Goal: Navigation & Orientation: Find specific page/section

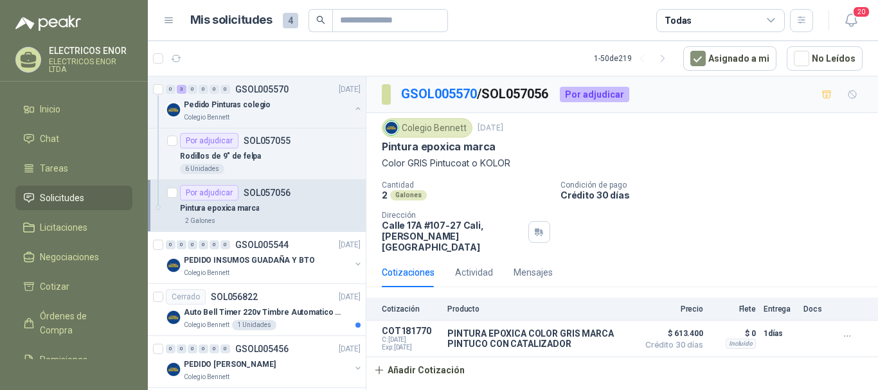
scroll to position [193, 0]
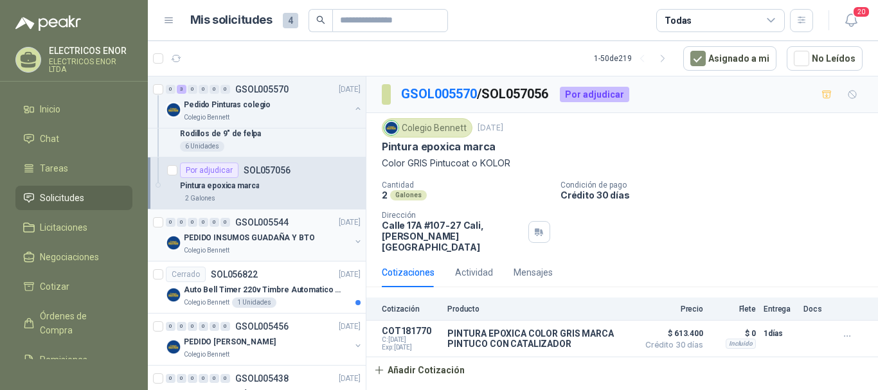
click at [223, 238] on p "PEDIDO INSUMOS GUADAÑA Y BTO" at bounding box center [249, 238] width 131 height 12
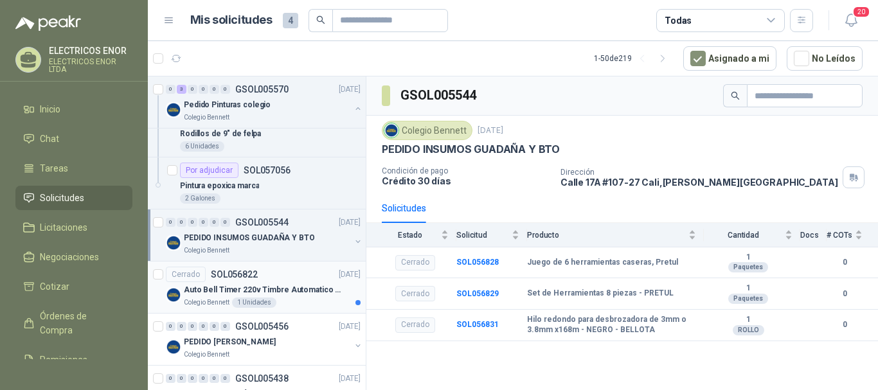
click at [222, 283] on div "Auto Bell Timer 220v Timbre Automatico Para Colegios, Indust" at bounding box center [272, 289] width 177 height 15
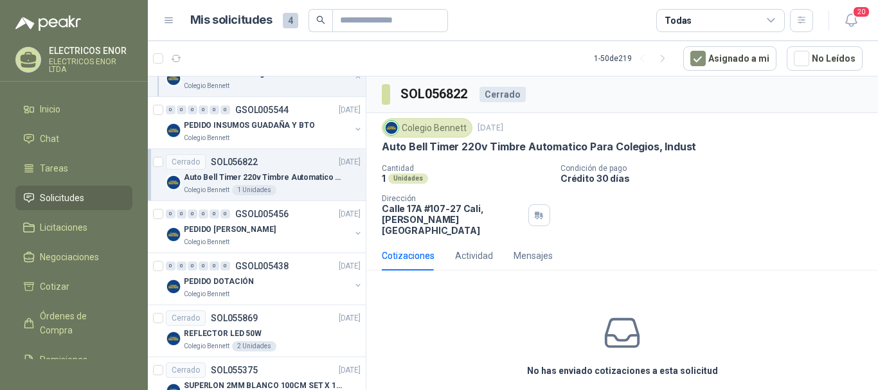
scroll to position [321, 0]
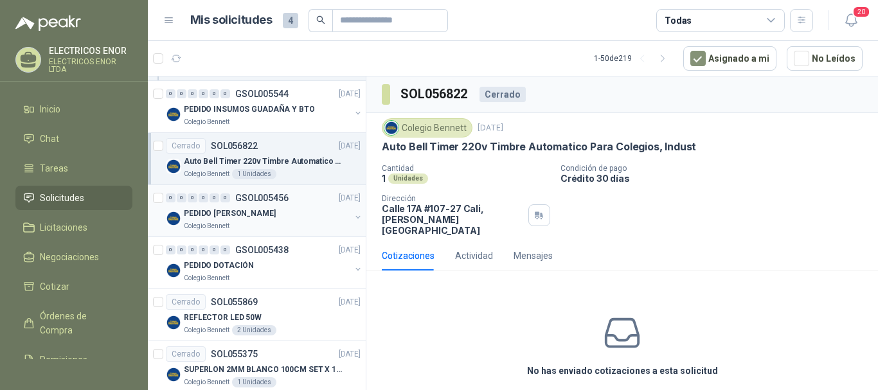
click at [229, 211] on p "PEDIDO [PERSON_NAME]" at bounding box center [230, 214] width 92 height 12
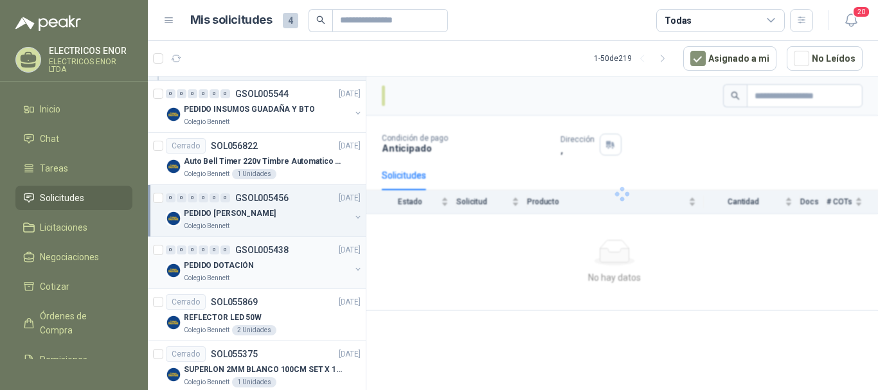
click at [211, 265] on p "PEDIDO DOTACIÓN" at bounding box center [219, 266] width 70 height 12
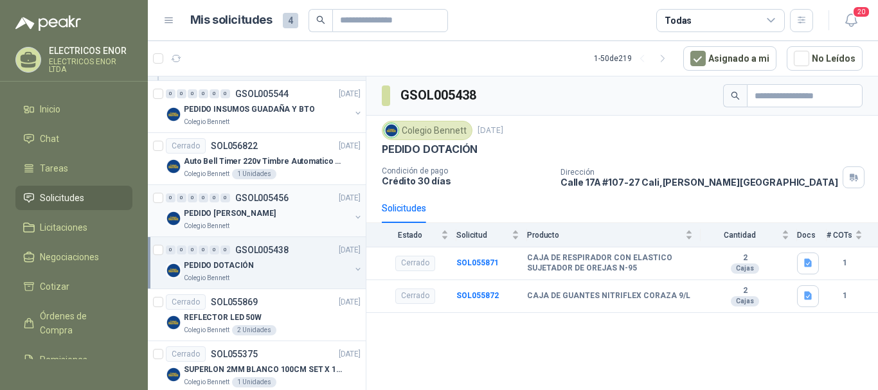
click at [222, 206] on div "PEDIDO [PERSON_NAME]" at bounding box center [267, 213] width 166 height 15
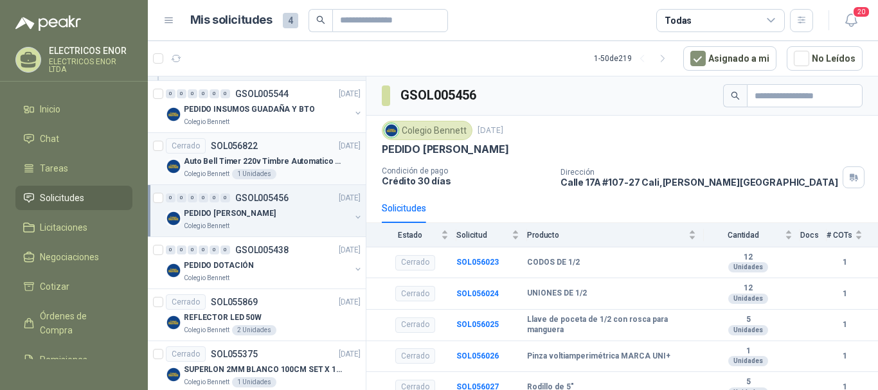
click at [220, 157] on p "Auto Bell Timer 220v Timbre Automatico Para Colegios, Indust" at bounding box center [264, 161] width 160 height 12
